Goal: Transaction & Acquisition: Purchase product/service

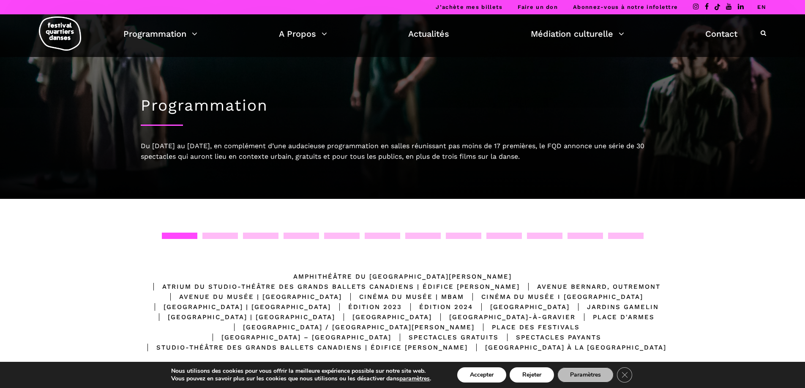
click at [520, 282] on div "Atrium du Studio-Théâtre des Grands Ballets Canadiens | Édifice Wilder" at bounding box center [332, 287] width 375 height 10
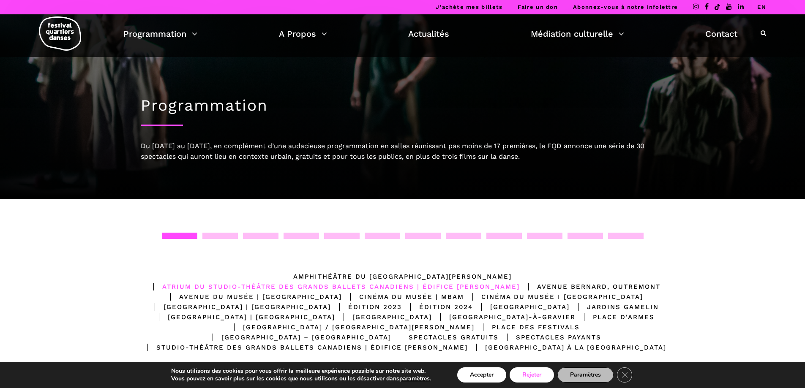
click at [530, 376] on button "Rejeter" at bounding box center [531, 375] width 44 height 15
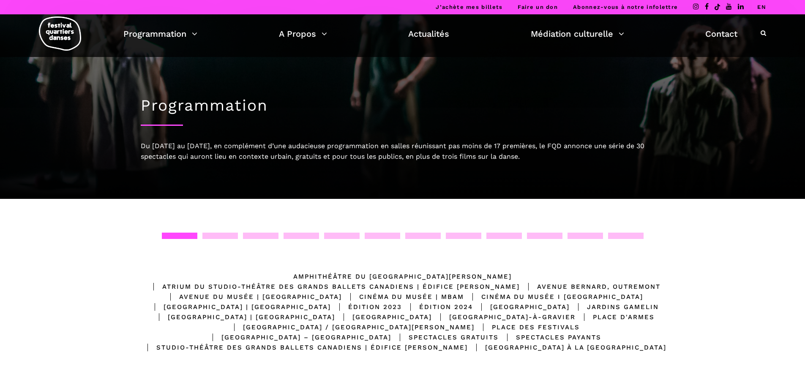
click at [520, 282] on div "Atrium du Studio-Théâtre des Grands Ballets Canadiens | Édifice Wilder" at bounding box center [332, 287] width 375 height 10
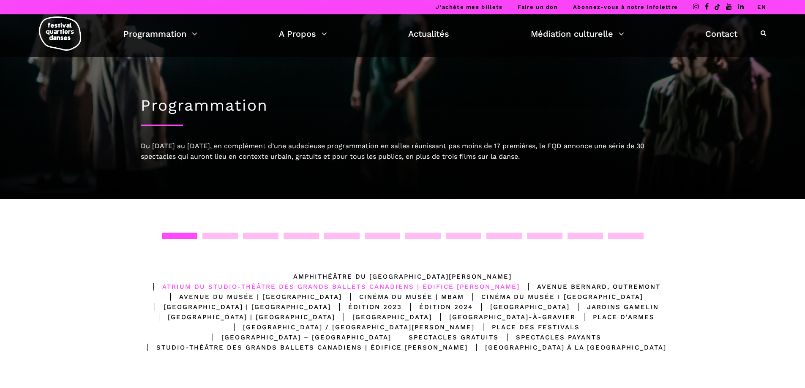
click at [520, 282] on div "Atrium du Studio-Théâtre des Grands Ballets Canadiens | Édifice Wilder" at bounding box center [332, 287] width 375 height 10
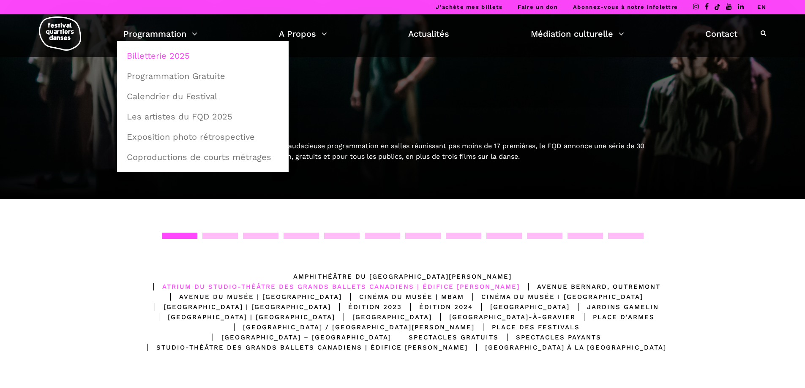
click at [163, 58] on link "Billetterie 2025" at bounding box center [203, 55] width 162 height 19
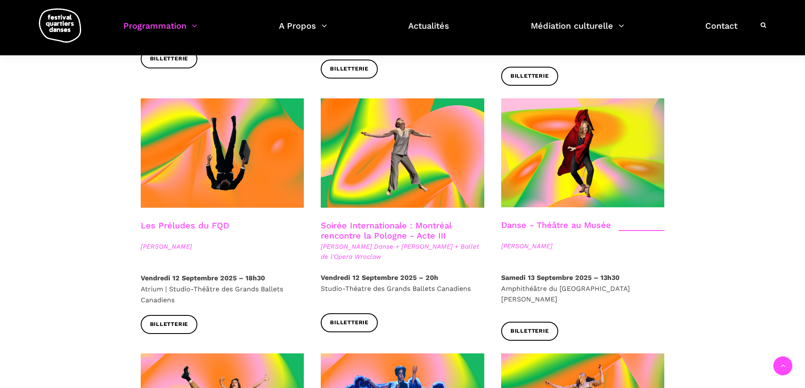
scroll to position [929, 0]
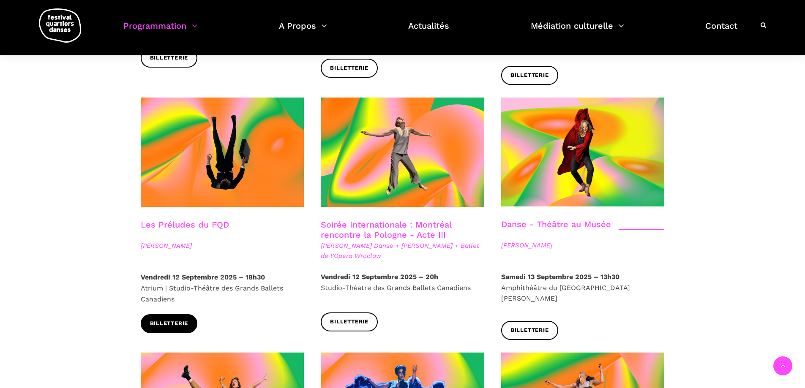
click at [182, 319] on span "Billetterie" at bounding box center [169, 323] width 38 height 9
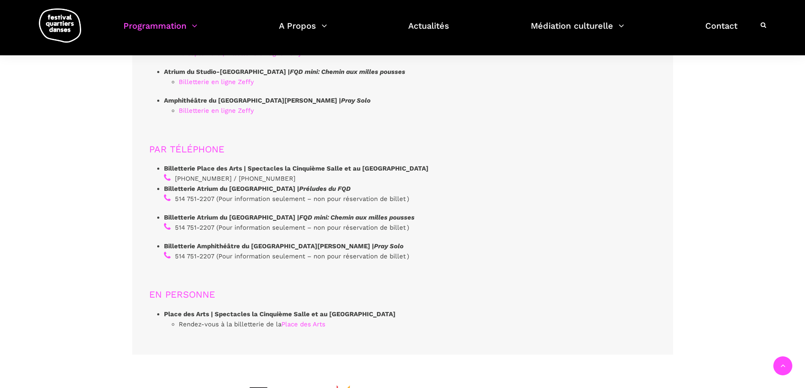
scroll to position [2642, 0]
